Goal: Task Accomplishment & Management: Manage account settings

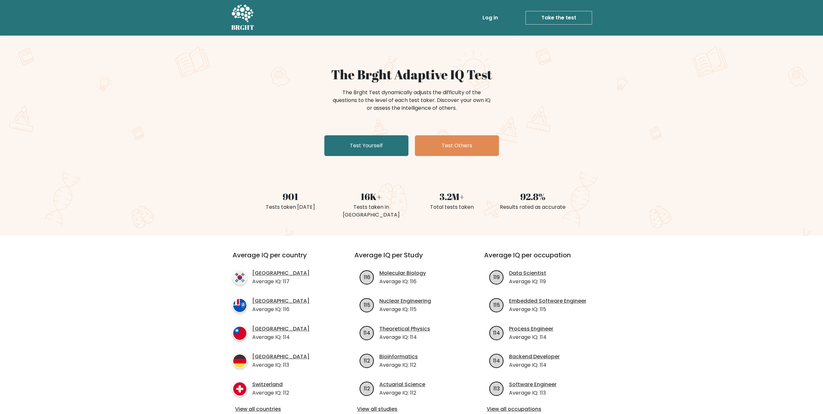
click at [494, 15] on link "Log in" at bounding box center [490, 17] width 21 height 13
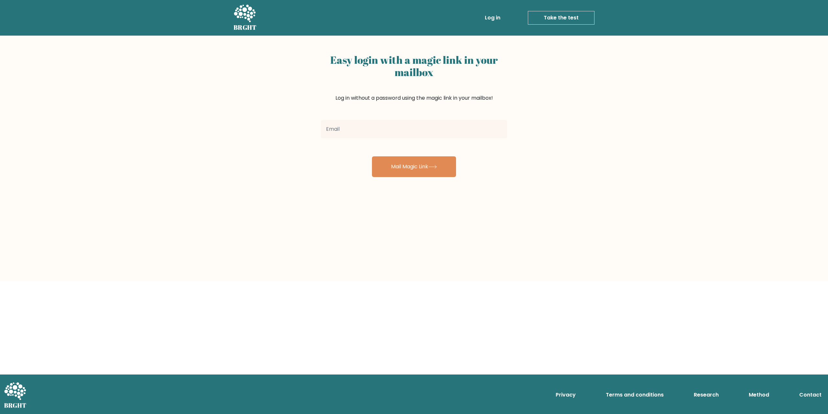
click at [404, 135] on input "email" at bounding box center [414, 129] width 186 height 18
click at [491, 95] on div "Easy login with a magic link in your mailbox Log in without a password using th…" at bounding box center [414, 84] width 186 height 66
click at [489, 19] on link "Log in" at bounding box center [492, 17] width 21 height 13
click at [427, 132] on input "email" at bounding box center [414, 129] width 186 height 18
click at [508, 172] on div "Easy login with a magic link in your mailbox Log in without a password using th…" at bounding box center [414, 106] width 194 height 141
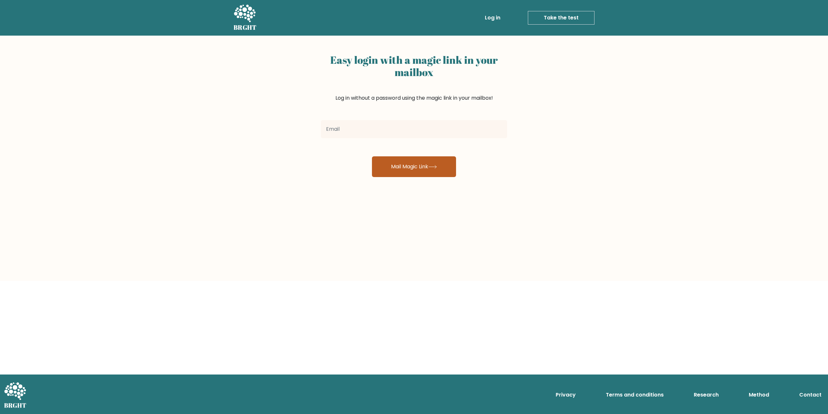
click at [422, 171] on button "Mail Magic Link" at bounding box center [414, 166] width 84 height 21
click at [498, 176] on form "Mail Magic Link" at bounding box center [414, 146] width 186 height 59
click at [483, 24] on link "Log in" at bounding box center [492, 17] width 21 height 13
type input "[EMAIL_ADDRESS][DOMAIN_NAME]"
click at [401, 168] on button "Mail Magic Link" at bounding box center [414, 166] width 84 height 21
